Goal: Task Accomplishment & Management: Complete application form

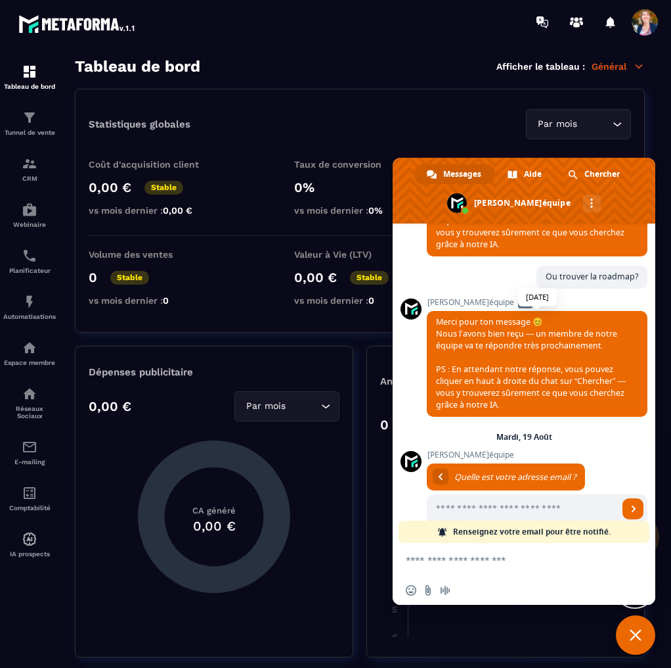
scroll to position [414, 0]
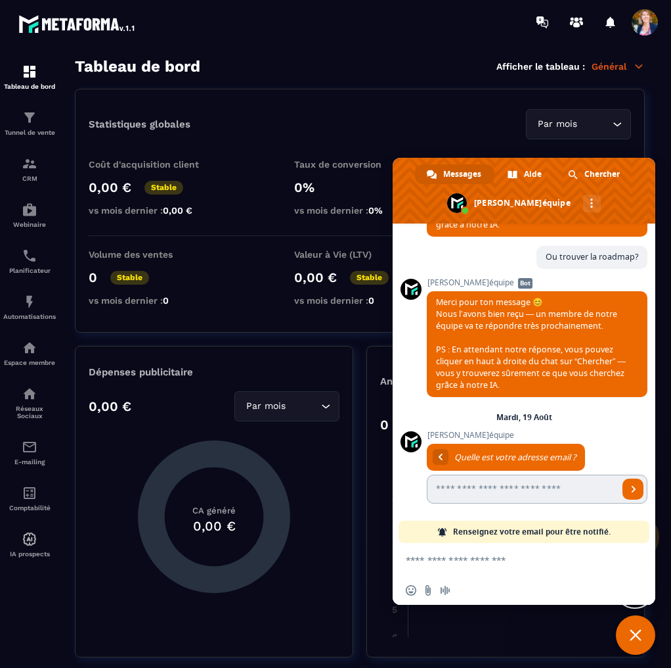
click at [482, 489] on input "Entrez votre adresse email..." at bounding box center [523, 488] width 192 height 29
type input "**********"
click at [623, 490] on link "Envoyer" at bounding box center [633, 488] width 21 height 21
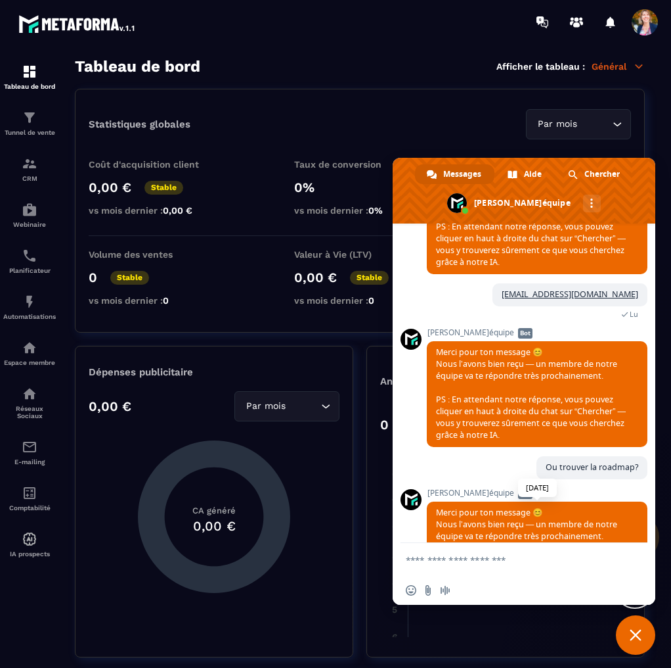
scroll to position [283, 0]
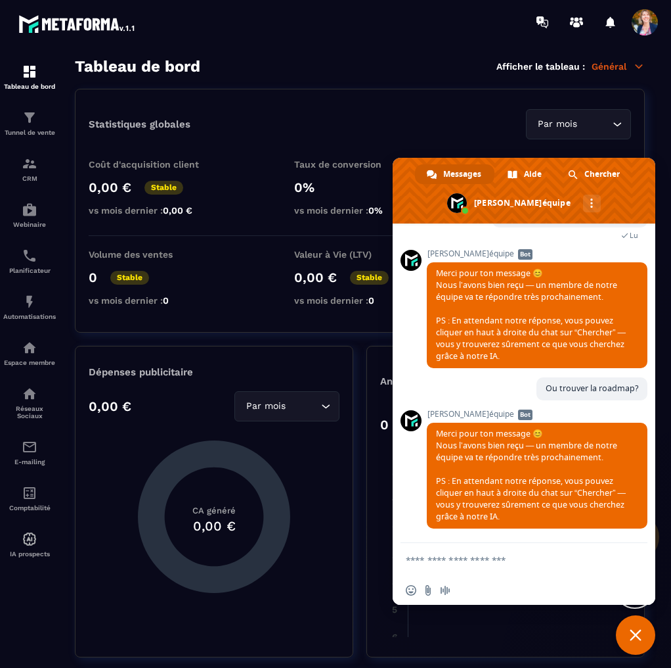
click at [351, 522] on div "Dépenses publicitaire 0,00 € Par mois Loading... CA généré 0,00 €" at bounding box center [214, 501] width 279 height 311
click at [355, 491] on div "Dépenses publicitaire 0,00 € Par mois Loading... CA généré 0,00 € Analyse de…" at bounding box center [360, 501] width 570 height 311
click at [328, 442] on div "Dépenses publicitaire 0,00 € Par mois Loading... CA généré 0,00 €" at bounding box center [214, 501] width 279 height 311
click at [434, 132] on div "Statistiques globales Par mois Loading..." at bounding box center [360, 124] width 543 height 30
click at [638, 640] on span "Fermer le chat" at bounding box center [636, 635] width 12 height 12
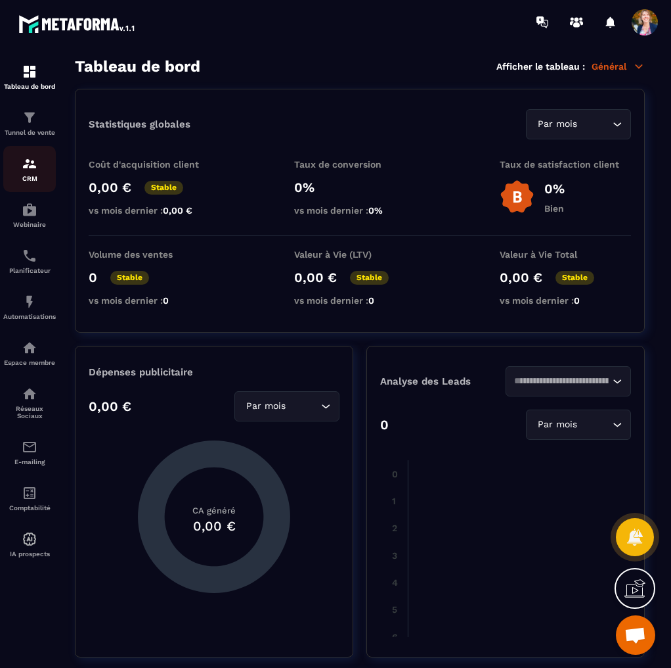
click at [23, 174] on div "CRM" at bounding box center [29, 169] width 53 height 26
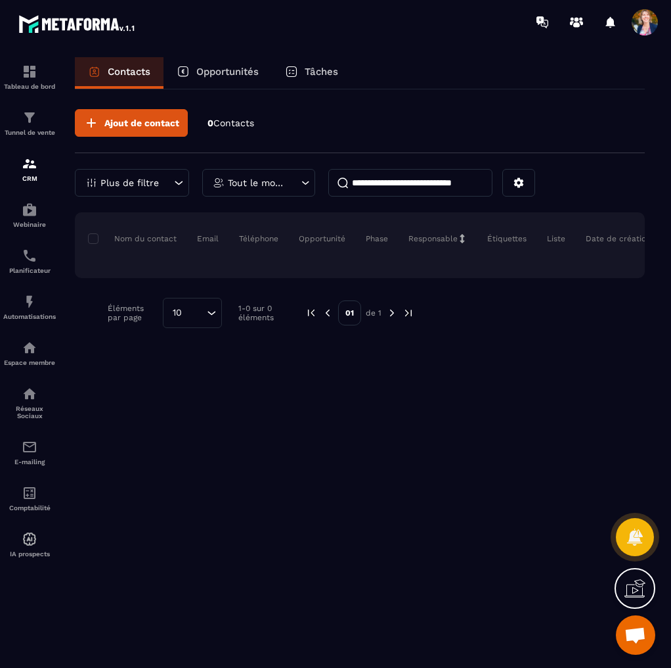
click at [380, 187] on input at bounding box center [411, 183] width 164 height 28
click at [219, 69] on p "Opportunités" at bounding box center [227, 72] width 62 height 12
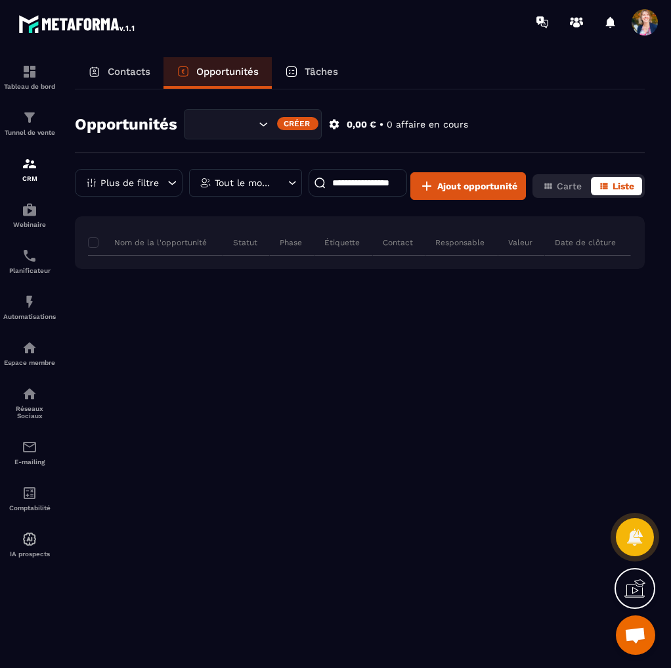
click at [129, 70] on p "Contacts" at bounding box center [129, 72] width 43 height 12
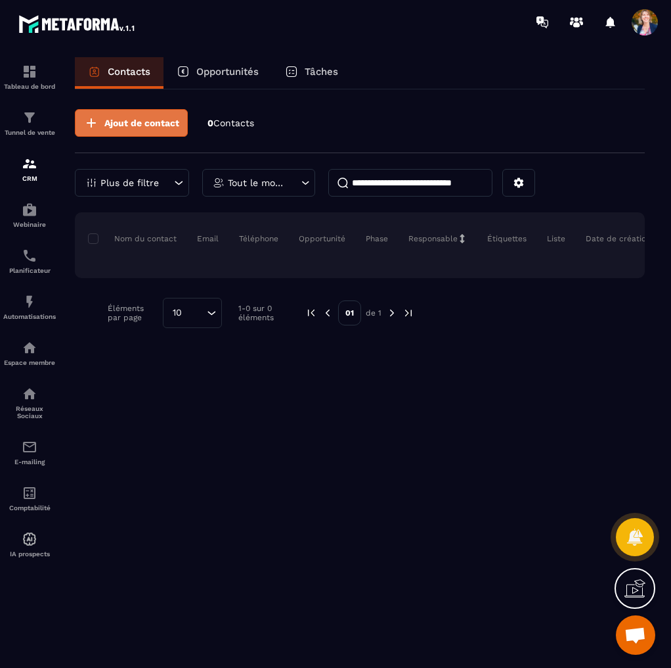
click at [120, 122] on span "Ajout de contact" at bounding box center [141, 122] width 75 height 13
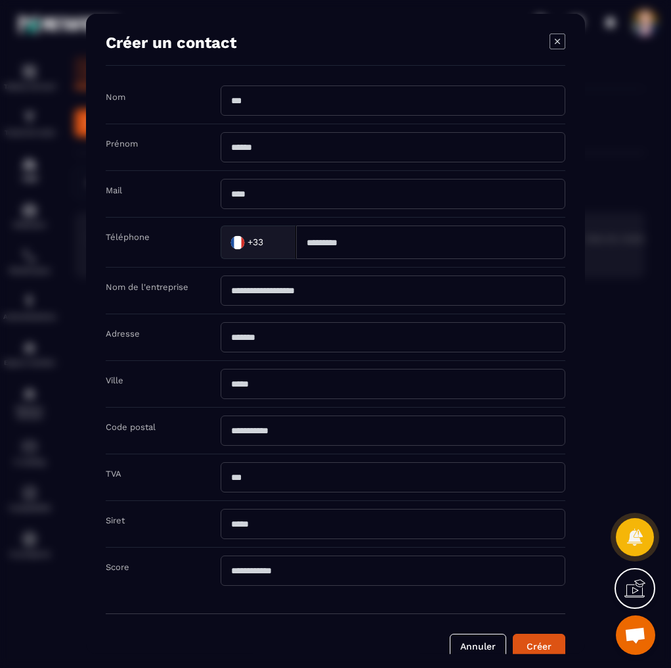
click at [261, 98] on input "Modal window" at bounding box center [393, 100] width 345 height 30
type input "*"
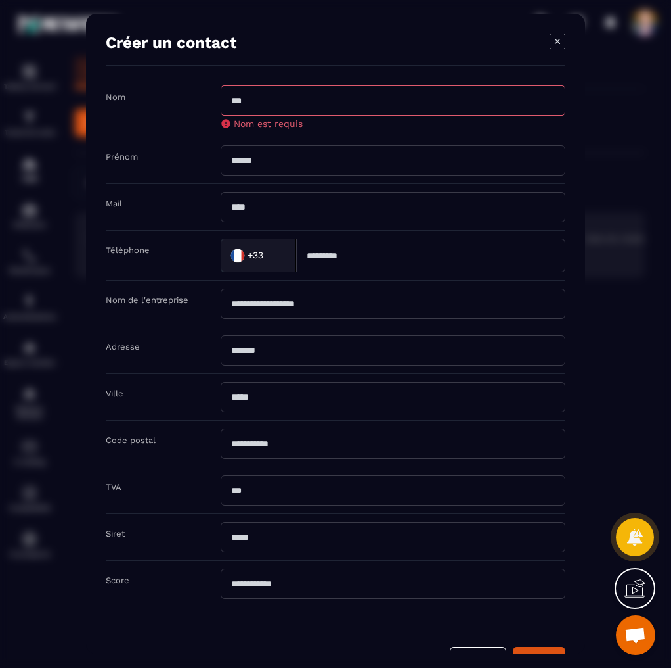
click at [252, 156] on input "Modal window" at bounding box center [393, 160] width 345 height 30
type input "********"
